Goal: Information Seeking & Learning: Learn about a topic

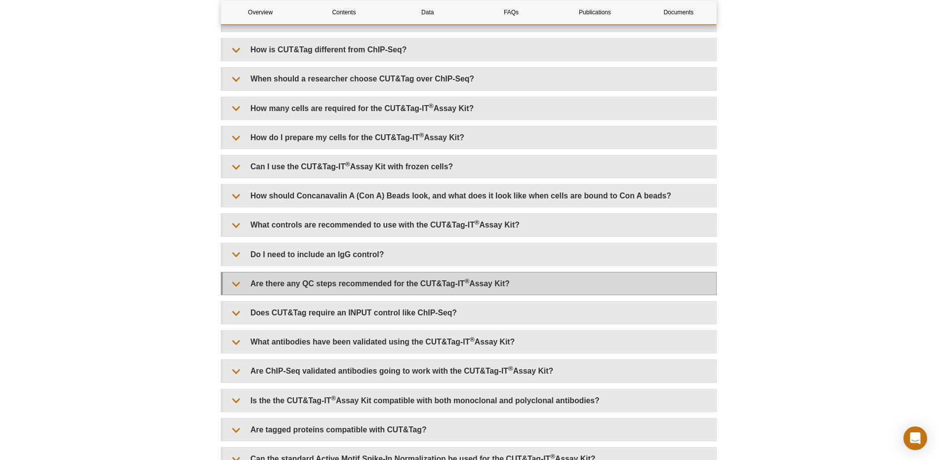
scroll to position [2371, 0]
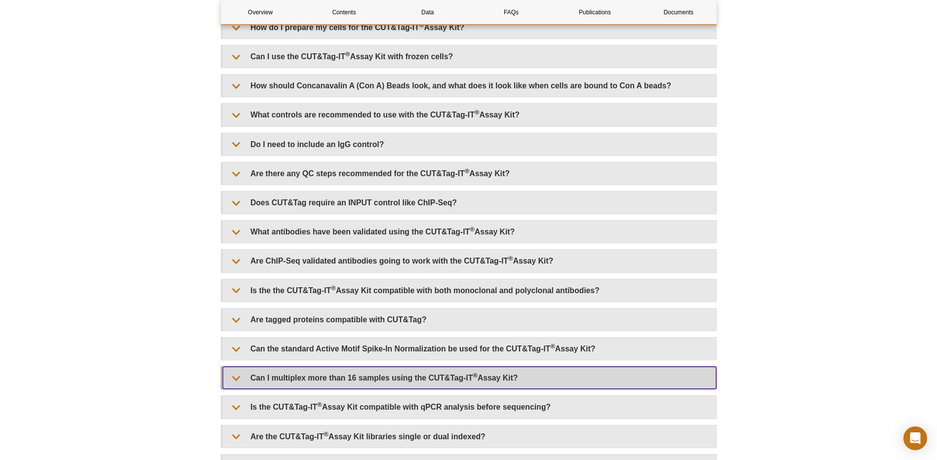
click at [336, 377] on summary "Can I multiplex more than 16 samples using the CUT&Tag-IT ® Assay Kit?" at bounding box center [470, 378] width 494 height 22
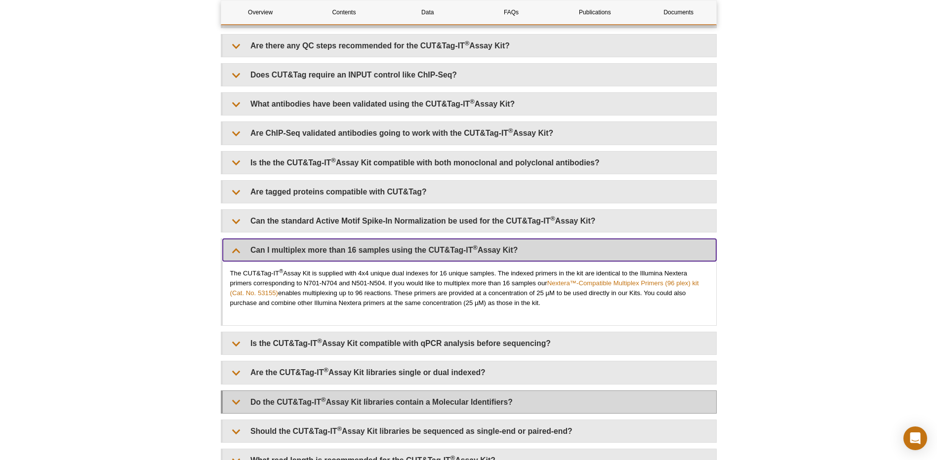
scroll to position [2520, 0]
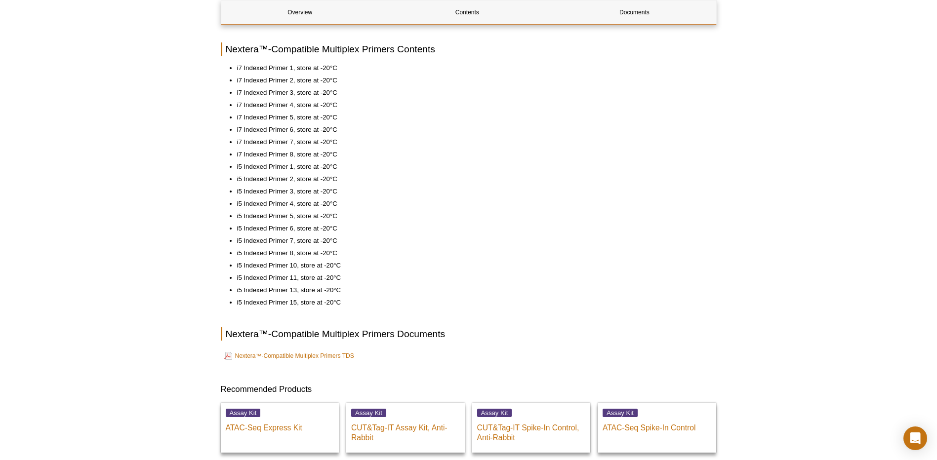
scroll to position [395, 0]
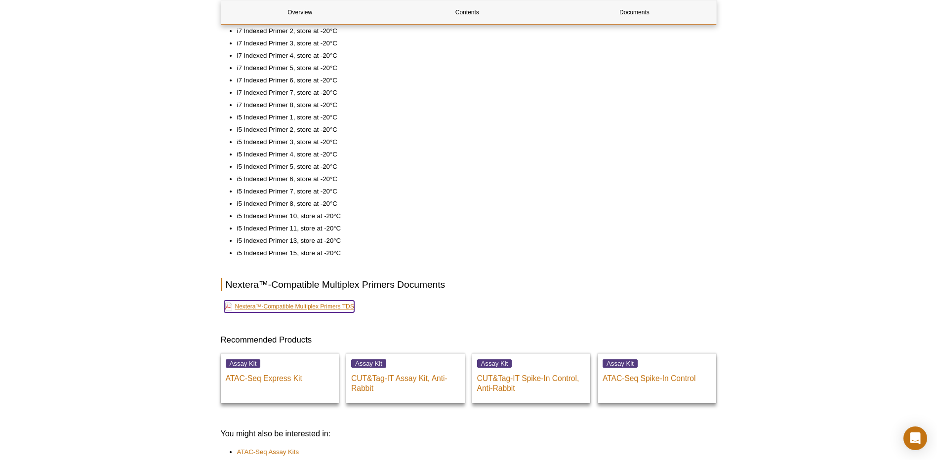
click at [333, 305] on link "Nextera™-Compatible Multiplex Primers TDS" at bounding box center [289, 307] width 130 height 12
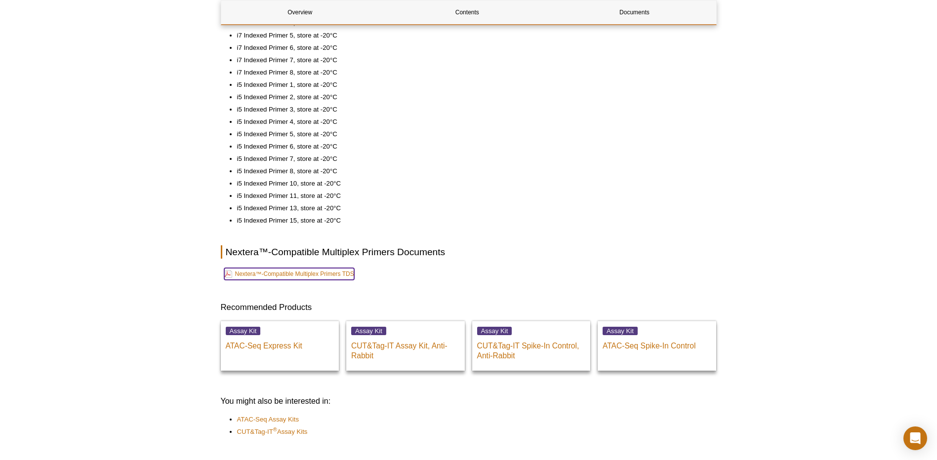
scroll to position [445, 0]
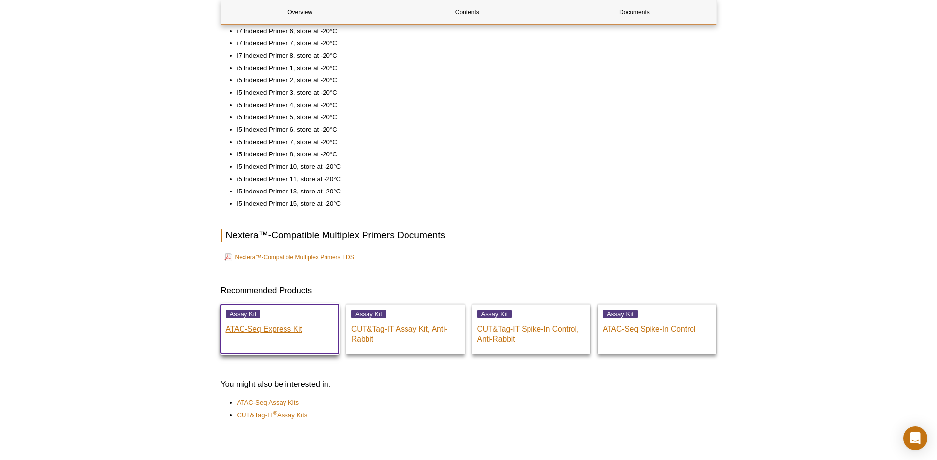
click at [278, 328] on p "ATAC-Seq Express Kit" at bounding box center [280, 327] width 109 height 15
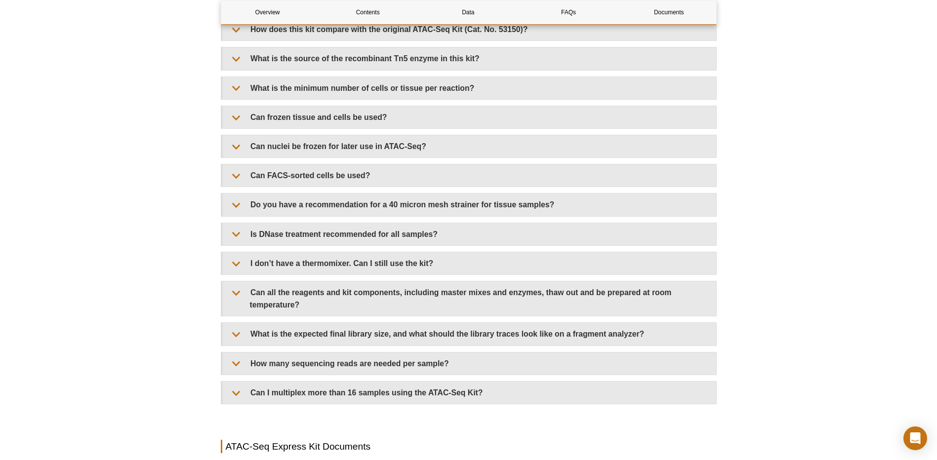
scroll to position [2124, 0]
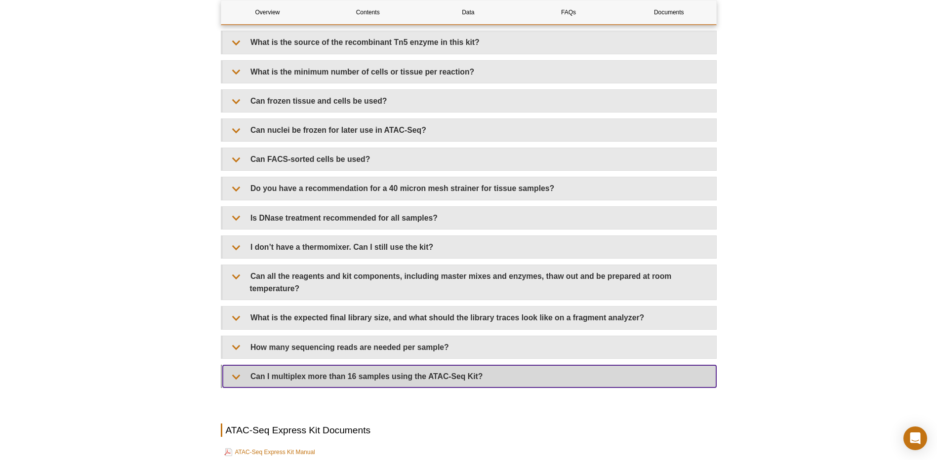
click at [399, 373] on summary "Can I multiplex more than 16 samples using the ATAC-Seq Kit?" at bounding box center [470, 377] width 494 height 22
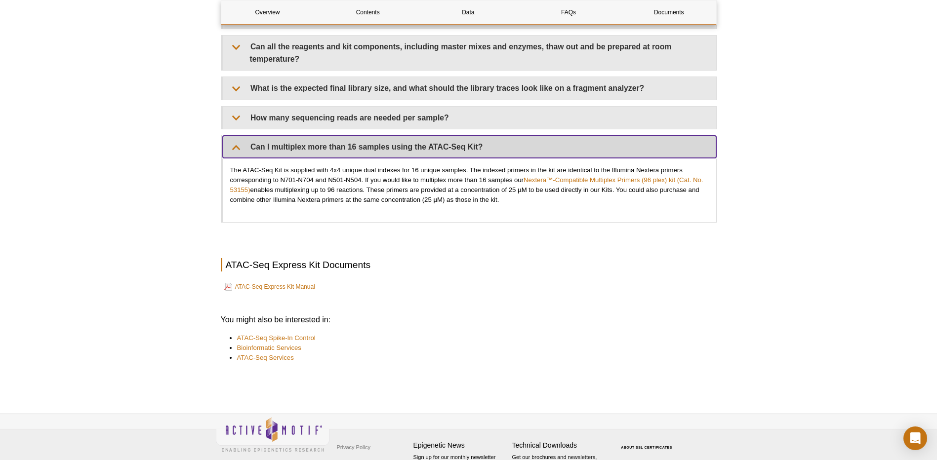
scroll to position [2371, 0]
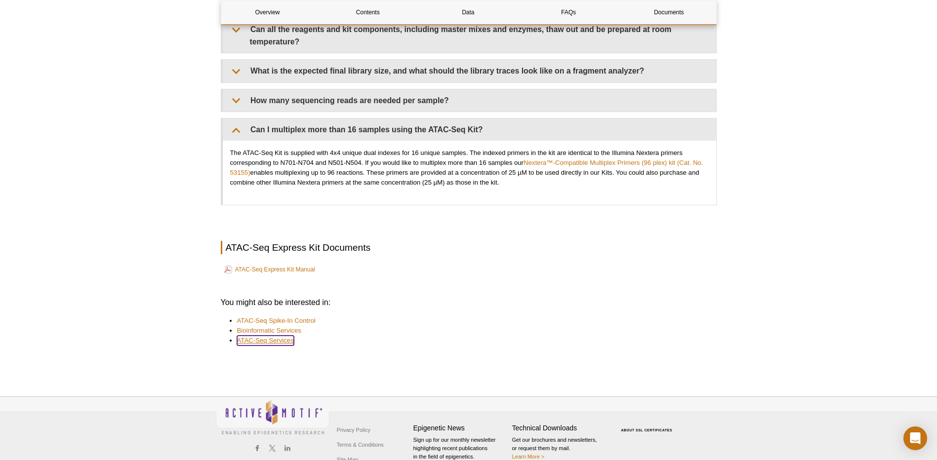
click at [257, 342] on link "ATAC-Seq Services" at bounding box center [265, 341] width 57 height 10
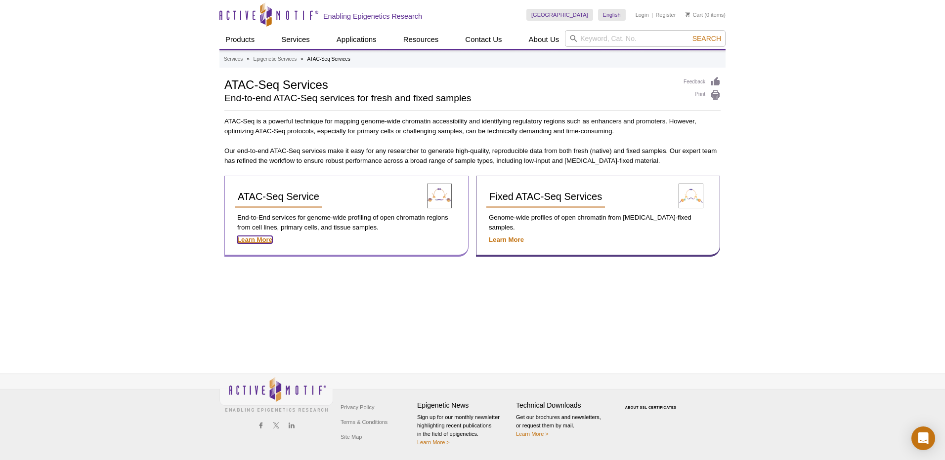
click at [265, 241] on strong "Learn More" at bounding box center [254, 239] width 35 height 7
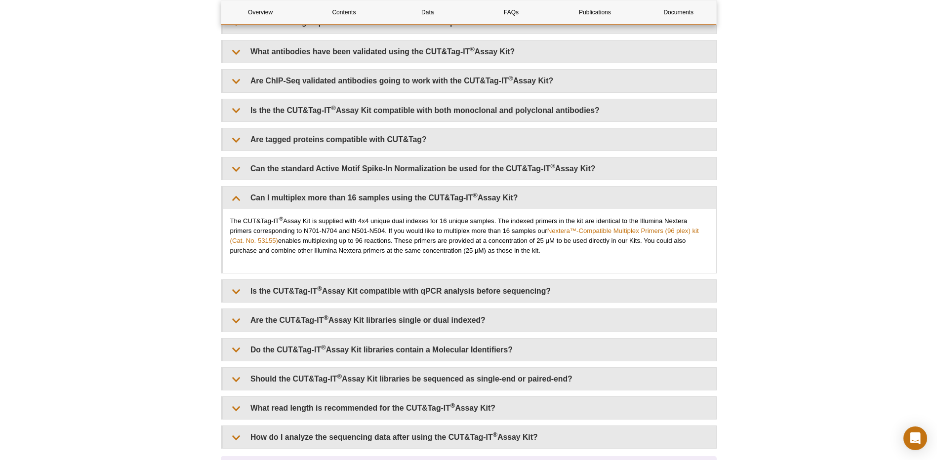
scroll to position [2569, 0]
